Goal: Communication & Community: Connect with others

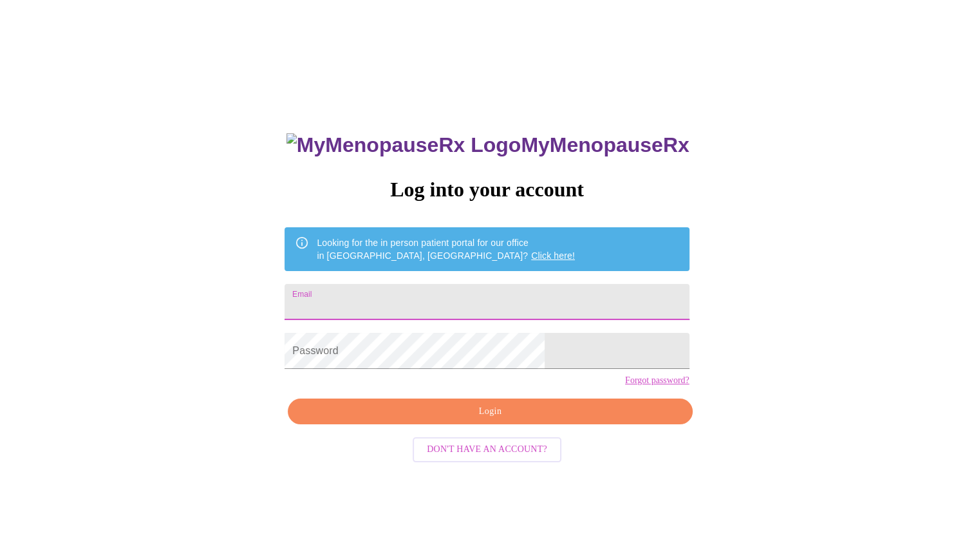
click at [399, 297] on input "Email" at bounding box center [487, 302] width 404 height 36
type input "[PERSON_NAME][EMAIL_ADDRESS][PERSON_NAME][DOMAIN_NAME]"
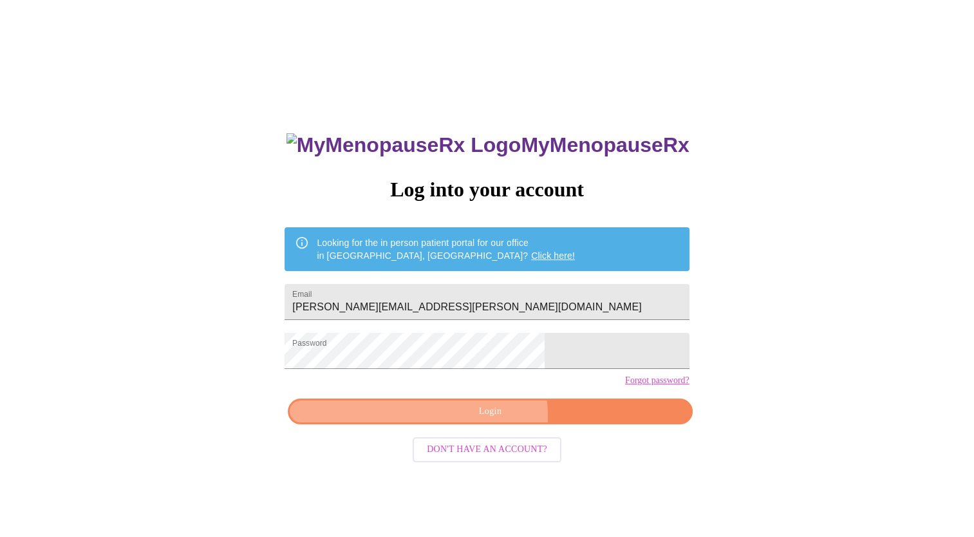
click at [476, 420] on span "Login" at bounding box center [490, 412] width 375 height 16
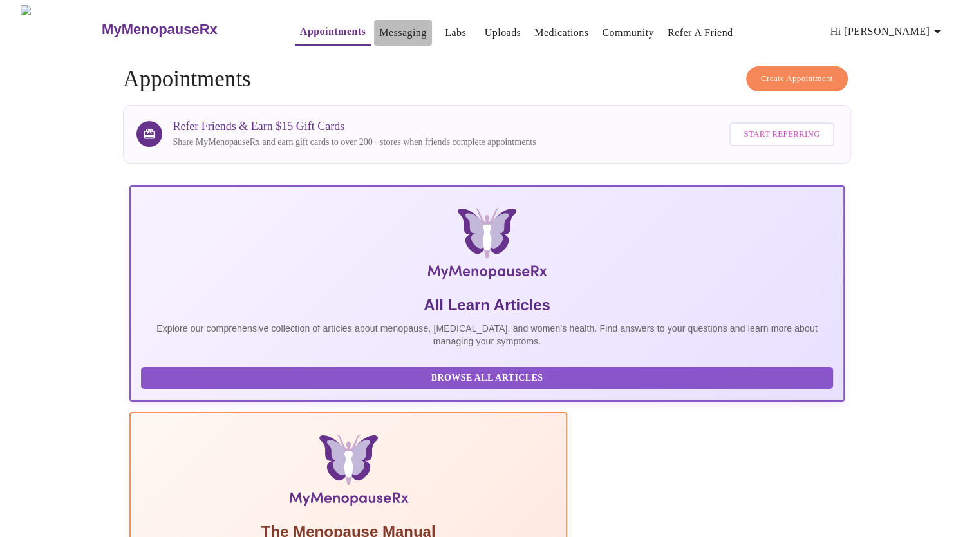
click at [379, 36] on link "Messaging" at bounding box center [402, 33] width 47 height 18
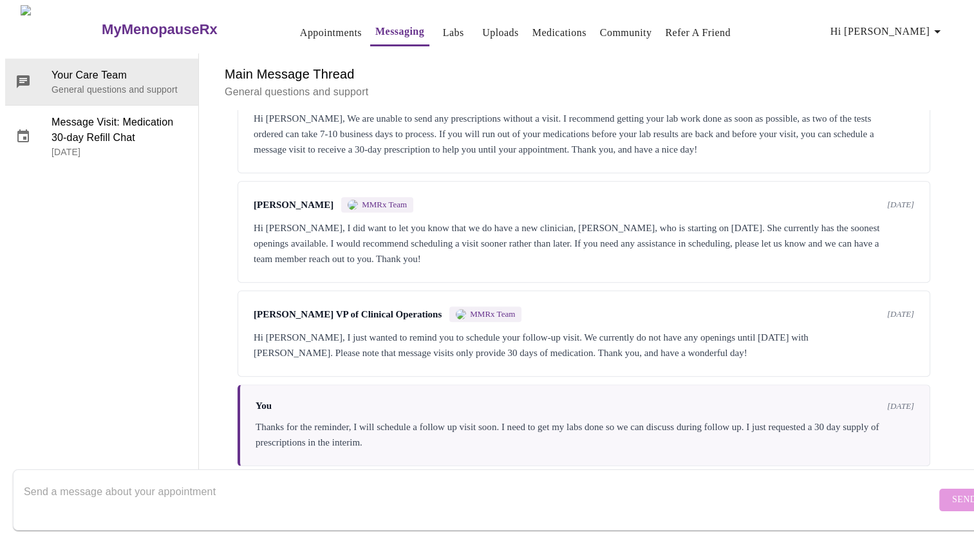
scroll to position [1041, 0]
